Goal: Task Accomplishment & Management: Complete application form

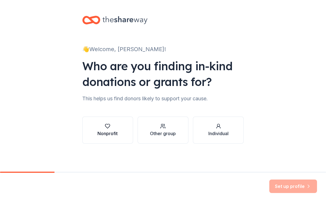
click at [112, 128] on div "button" at bounding box center [107, 126] width 20 height 6
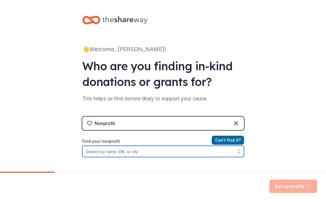
click at [132, 151] on input "Find your nonprofit" at bounding box center [163, 151] width 162 height 11
click at [102, 152] on input "Find your nonprofit" at bounding box center [163, 151] width 162 height 11
paste input "[US_EMPLOYER_IDENTIFICATION_NUMBER]"
type input "[US_EMPLOYER_IDENTIFICATION_NUMBER]"
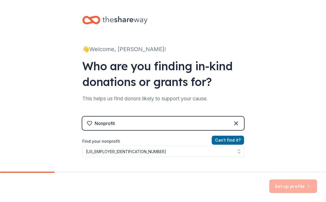
drag, startPoint x: 102, startPoint y: 152, endPoint x: 224, endPoint y: 11, distance: 186.3
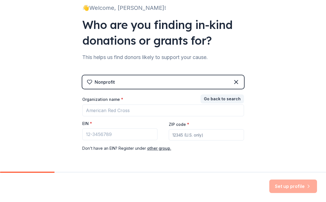
scroll to position [59, 0]
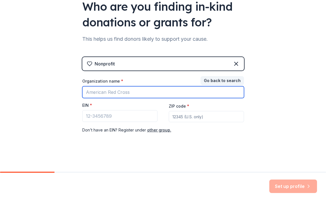
click at [115, 93] on input "Organization name *" at bounding box center [163, 92] width 162 height 12
type input "Bridges After School Program [GEOGRAPHIC_DATA]"
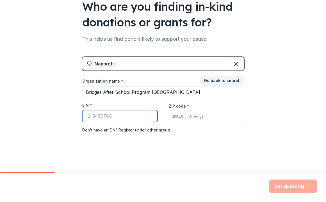
click at [109, 114] on input "EIN *" at bounding box center [119, 116] width 75 height 12
paste input "[US_EMPLOYER_IDENTIFICATION_NUMBER]"
type input "[US_EMPLOYER_IDENTIFICATION_NUMBER]"
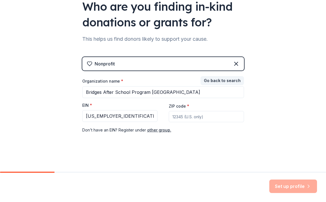
click at [185, 118] on input "ZIP code *" at bounding box center [206, 116] width 75 height 11
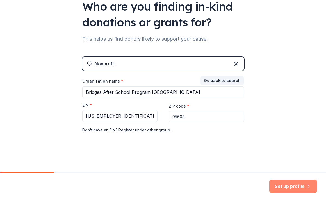
type input "95608"
click at [290, 185] on button "Set up profile" at bounding box center [293, 185] width 48 height 13
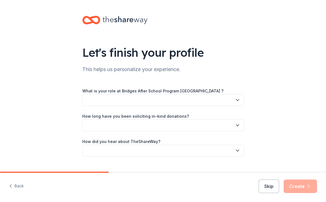
click at [238, 100] on icon "button" at bounding box center [237, 100] width 6 height 6
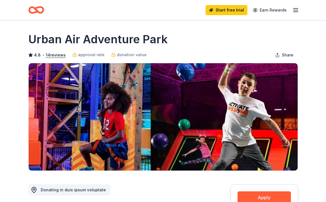
scroll to position [148, 0]
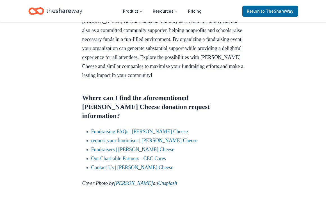
scroll to position [659, 0]
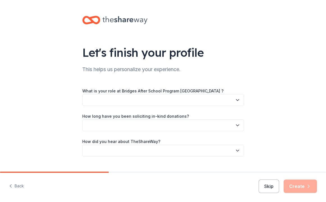
click at [236, 102] on icon "button" at bounding box center [237, 100] width 6 height 6
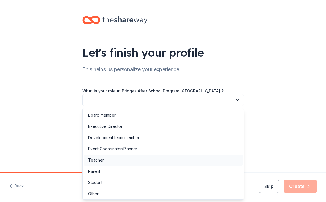
click at [106, 157] on div "Teacher" at bounding box center [163, 159] width 159 height 11
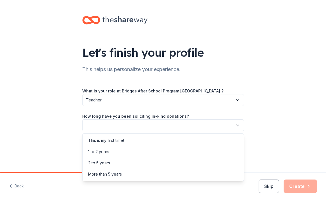
click at [123, 122] on button "button" at bounding box center [163, 125] width 162 height 12
click at [116, 138] on div "This is my first time!" at bounding box center [106, 140] width 36 height 7
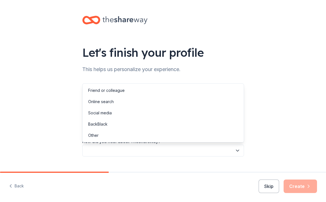
click at [130, 148] on button "button" at bounding box center [163, 150] width 162 height 12
click at [105, 102] on div "Online search" at bounding box center [101, 101] width 26 height 7
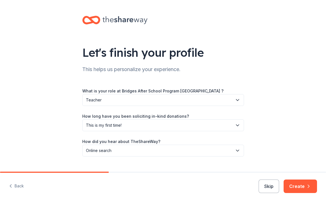
scroll to position [12, 0]
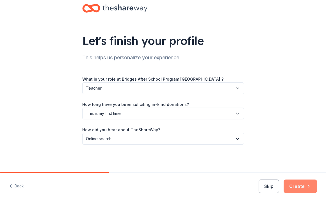
click at [302, 187] on button "Create" at bounding box center [299, 185] width 33 height 13
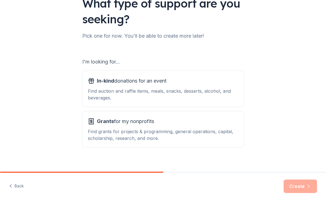
scroll to position [55, 0]
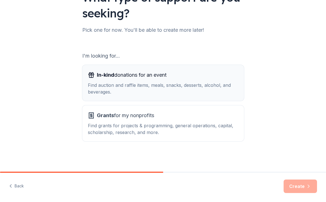
click at [159, 87] on div "Find auction and raffle items, meals, snacks, desserts, alcohol, and beverages." at bounding box center [163, 88] width 150 height 13
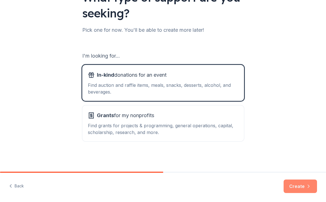
click at [301, 182] on button "Create" at bounding box center [299, 185] width 33 height 13
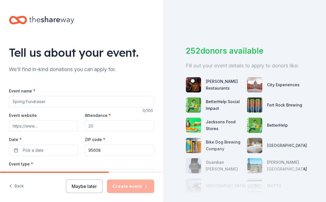
click at [49, 100] on input "Event name *" at bounding box center [81, 101] width 145 height 11
type input "Lights On After School Bridges ASP Cameron Ranch"
click at [27, 127] on input "Event website" at bounding box center [43, 125] width 69 height 11
paste input "https://www.afterschoolalliance.org/?gad_source=1&gad_campaignid=41282447&gbrai…"
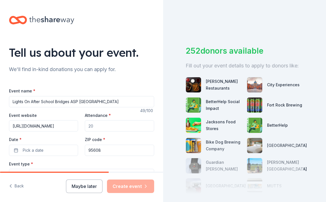
type input "https://www.afterschoolalliance.org/?gad_source=1&gad_campaignid=41282447&gbrai…"
click at [105, 126] on input "Attendance *" at bounding box center [119, 125] width 69 height 11
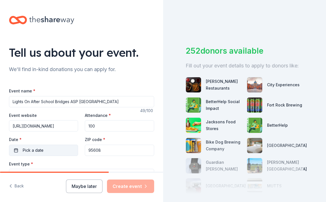
type input "100"
click at [47, 150] on button "Pick a date" at bounding box center [43, 149] width 69 height 11
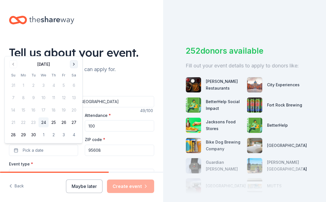
click at [73, 64] on button "Go to next month" at bounding box center [74, 64] width 8 height 8
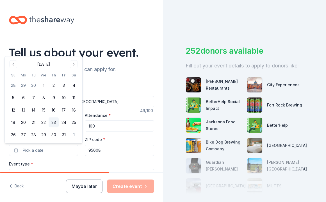
click at [52, 121] on button "23" at bounding box center [54, 122] width 10 height 10
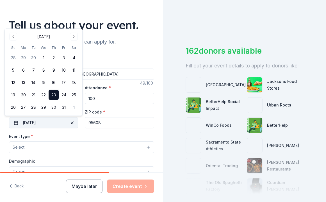
scroll to position [30, 0]
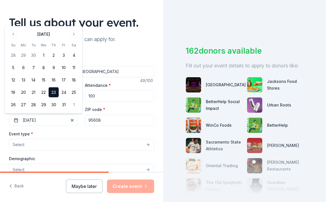
click at [44, 142] on button "Select" at bounding box center [81, 145] width 145 height 12
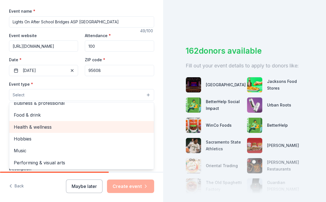
scroll to position [19, 0]
click at [53, 124] on span "Health & wellness" at bounding box center [81, 126] width 135 height 7
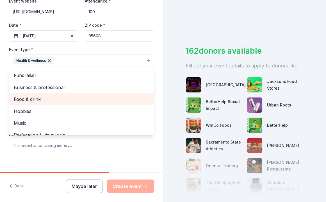
scroll to position [7, 0]
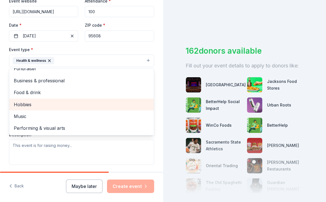
click at [47, 99] on div "Hobbies" at bounding box center [81, 104] width 144 height 12
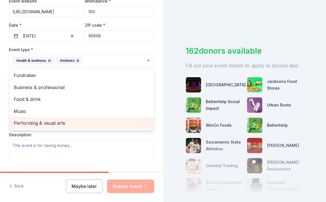
click at [56, 125] on span "Performing & visual arts" at bounding box center [81, 122] width 135 height 7
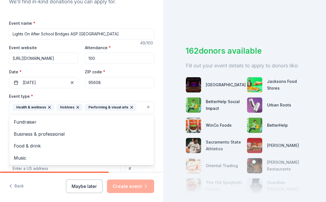
scroll to position [138, 0]
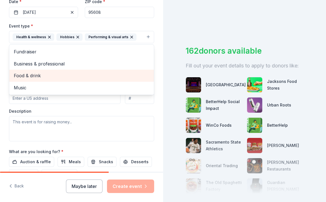
click at [38, 74] on span "Food & drink" at bounding box center [81, 75] width 135 height 7
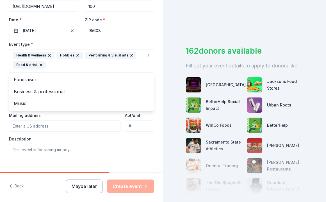
scroll to position [120, 0]
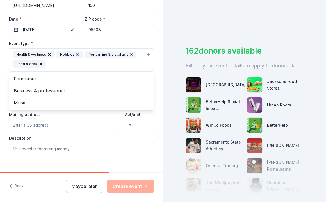
click at [57, 114] on div "Event type * Health & wellness Hobbies Performing & visual arts Food & drink Fu…" at bounding box center [81, 104] width 145 height 128
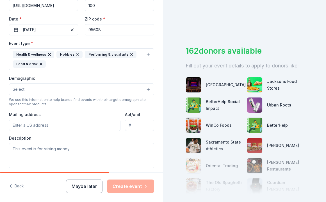
click at [47, 92] on button "Select" at bounding box center [81, 89] width 145 height 12
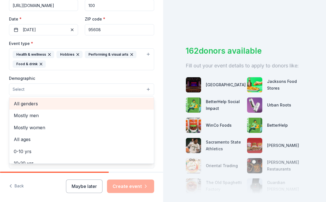
click at [36, 104] on span "All genders" at bounding box center [81, 103] width 135 height 7
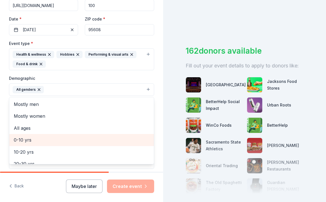
click at [27, 138] on span "0-10 yrs" at bounding box center [81, 139] width 135 height 7
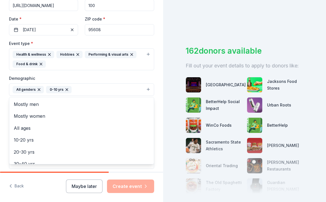
click at [94, 76] on div "Demographic All genders 0-10 yrs Mostly men Mostly women All ages 10-20 yrs 20-…" at bounding box center [81, 85] width 145 height 21
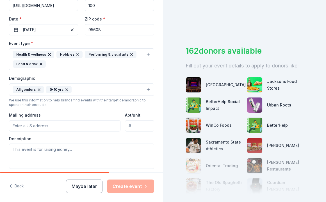
click at [71, 126] on input "Mailing address" at bounding box center [64, 125] width 111 height 11
type input "4333 Hackberry Lane"
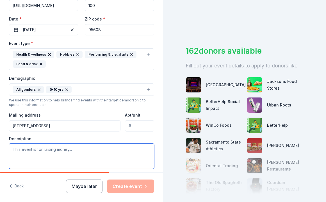
click at [41, 150] on textarea at bounding box center [81, 155] width 145 height 25
click at [30, 149] on textarea at bounding box center [81, 155] width 145 height 25
paste textarea "We have an upcoming event called Lights On After School on October 23rd 2025. T…"
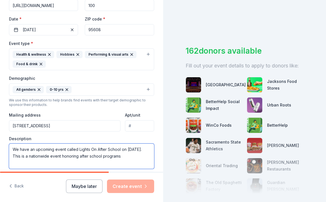
scroll to position [4, 0]
click at [12, 151] on textarea "We have an upcoming event called Lights On After School on October 23rd 2025. T…" at bounding box center [81, 155] width 145 height 25
click at [12, 163] on textarea "We have an upcoming event called Lights On After School on October 23rd 2025. T…" at bounding box center [81, 155] width 145 height 25
click at [141, 157] on textarea "We have an upcoming event called Lights On After School on October 23rd 2025. T…" at bounding box center [81, 155] width 145 height 25
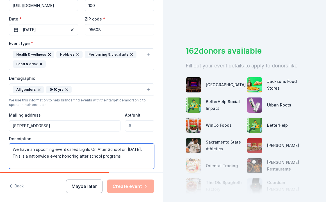
click at [107, 161] on textarea "We have an upcoming event called Lights On After School on October 23rd 2025. T…" at bounding box center [81, 155] width 145 height 25
click at [144, 162] on textarea "We have an upcoming event called Lights On After School on October 23rd 2025. T…" at bounding box center [81, 155] width 145 height 25
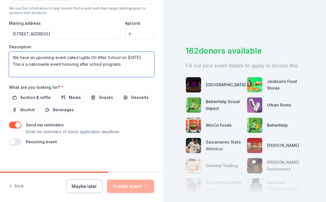
scroll to position [213, 0]
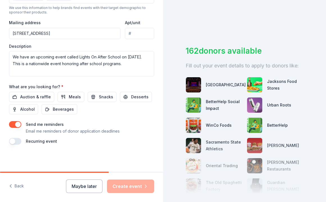
click at [132, 186] on div "Maybe later Create event" at bounding box center [110, 185] width 88 height 13
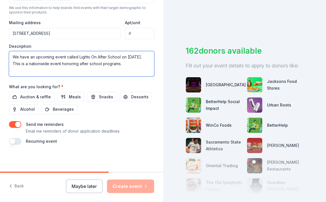
click at [149, 63] on textarea "We have an upcoming event called Lights On After School on October 23rd 2025. T…" at bounding box center [81, 63] width 145 height 25
paste textarea "if you can offer a raffle prizes to students who participate in this event that…"
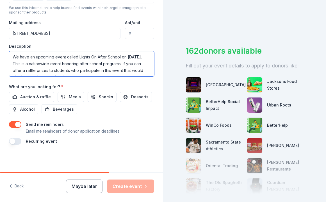
scroll to position [4, 0]
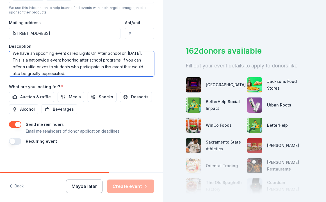
click at [145, 60] on textarea "We have an upcoming event called Lights On After School on October 23rd 2025. T…" at bounding box center [81, 63] width 145 height 25
click at [42, 67] on textarea "We have an upcoming event called Lights On After School on October 23rd 2025. T…" at bounding box center [81, 63] width 145 height 25
click at [135, 67] on textarea "We have an upcoming event called Lights On After School on October 23rd 2025. T…" at bounding box center [81, 63] width 145 height 25
type textarea "We have an upcoming event called Lights On After School on October 23rd 2025. T…"
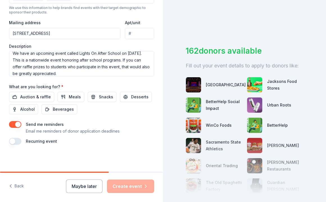
click at [41, 96] on span "Auction & raffle" at bounding box center [35, 96] width 31 height 7
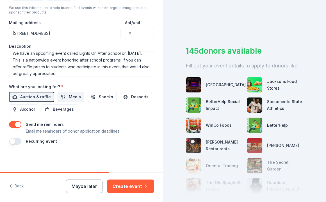
click at [69, 97] on span "Meals" at bounding box center [75, 96] width 12 height 7
click at [105, 97] on span "Snacks" at bounding box center [106, 96] width 14 height 7
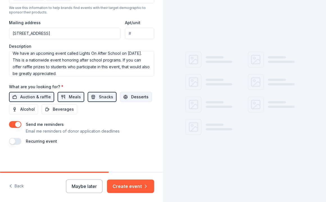
click at [134, 96] on span "Desserts" at bounding box center [139, 96] width 17 height 7
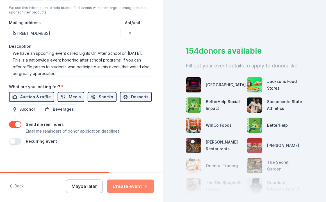
click at [135, 185] on button "Create event" at bounding box center [130, 185] width 47 height 13
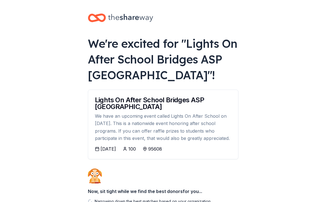
click at [148, 46] on div "We're excited for " Lights On After School Bridges ASP Cameron Ranch "!" at bounding box center [163, 59] width 150 height 47
